Goal: Find contact information: Find contact information

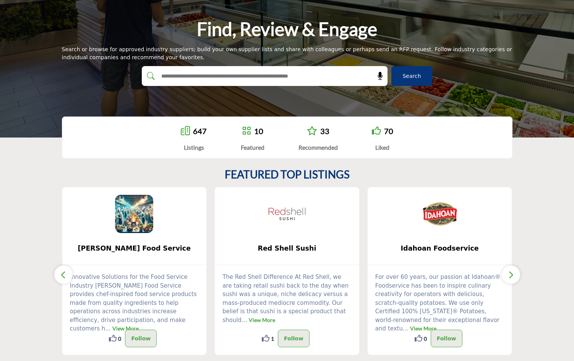
scroll to position [61, 0]
click at [507, 278] on button "button" at bounding box center [511, 275] width 18 height 18
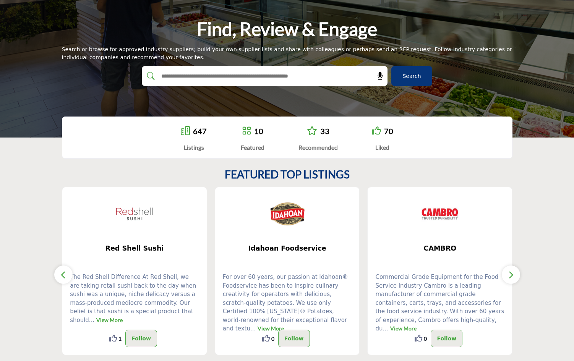
click at [507, 278] on button "button" at bounding box center [511, 275] width 18 height 18
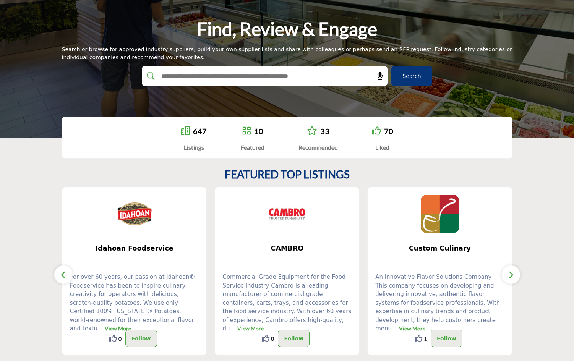
scroll to position [0, 0]
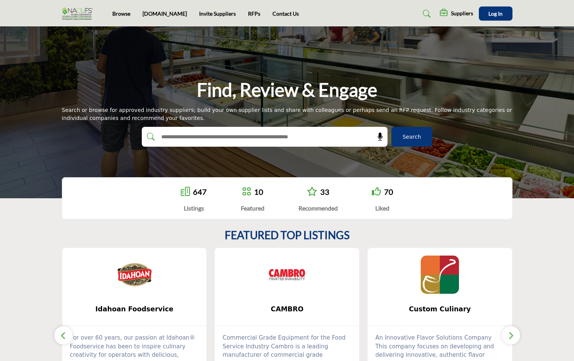
click at [273, 10] on li "Contact Us" at bounding box center [286, 14] width 26 height 8
click at [273, 13] on link "Contact Us" at bounding box center [286, 13] width 26 height 7
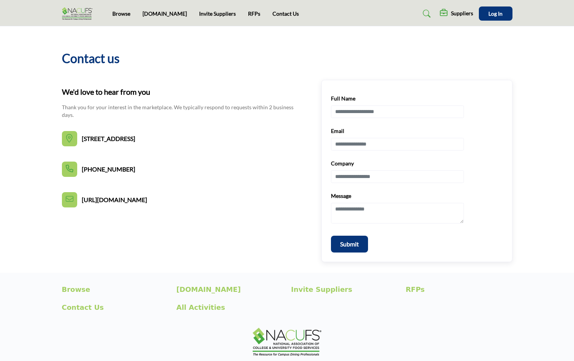
click at [117, 17] on li "Browse" at bounding box center [121, 14] width 18 height 8
click at [117, 13] on link "Browse" at bounding box center [121, 13] width 18 height 7
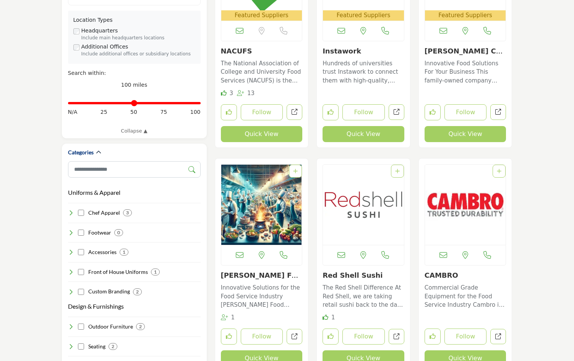
scroll to position [275, 0]
